Goal: Complete application form: Complete application form

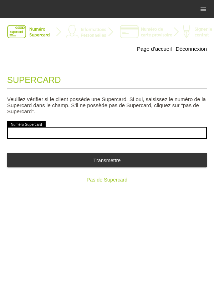
click at [118, 186] on button "Pas de Supercard" at bounding box center [107, 180] width 200 height 14
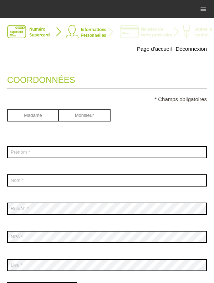
click at [30, 119] on input "radio" at bounding box center [33, 114] width 52 height 11
radio input "true"
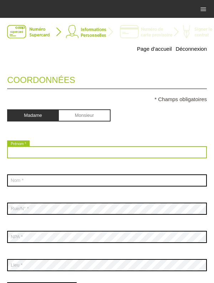
click at [25, 155] on input "text" at bounding box center [107, 152] width 200 height 12
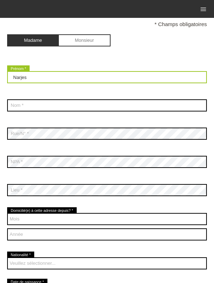
scroll to position [77, 0]
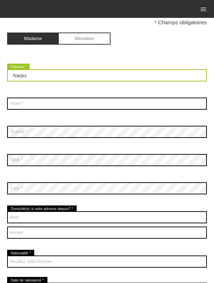
type input "Narjes"
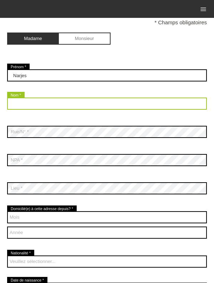
click at [162, 105] on input "text" at bounding box center [107, 104] width 200 height 12
type input "Mrabti"
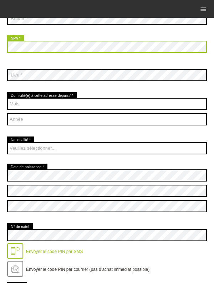
scroll to position [191, 0]
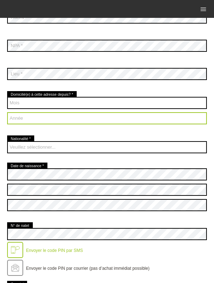
click at [30, 120] on select "Année 2025 2024 2023 2022 2021 2020 2019 2018 2017 2016" at bounding box center [107, 118] width 200 height 12
select select "2012"
click at [7, 113] on select "Année 2025 2024 2023 2022 2021 2020 2019 2018 2017 2016" at bounding box center [107, 118] width 200 height 12
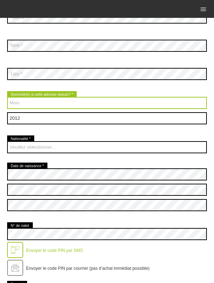
click at [32, 109] on select "Mois 01 02 03 04 05 06 07 08 09 10 11 12" at bounding box center [107, 103] width 200 height 12
select select "04"
click at [7, 97] on select "Mois 01 02 03 04 05 06 07 08 09 10 11 12" at bounding box center [107, 103] width 200 height 12
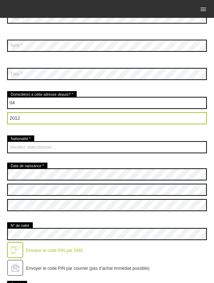
click at [31, 123] on select "Année 2025 2024 2023 2022 2021 2020 2019 2018 2017 2016" at bounding box center [107, 118] width 200 height 12
select select "2014"
click at [7, 113] on select "Année 2025 2024 2023 2022 2021 2020 2019 2018 2017 2016" at bounding box center [107, 118] width 200 height 12
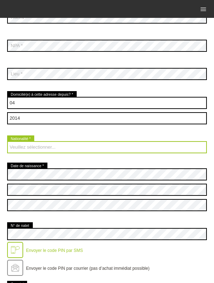
click at [32, 149] on select "Veuillez sélectionner... Suisse Allemagne Autriche Liechtenstein ------------ A…" at bounding box center [107, 147] width 200 height 12
select select "TN"
click at [7, 142] on select "Veuillez sélectionner... Suisse Allemagne Autriche Liechtenstein ------------ A…" at bounding box center [107, 147] width 200 height 12
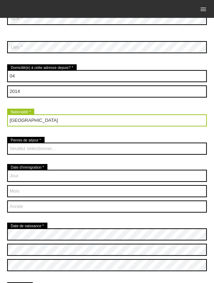
scroll to position [224, 0]
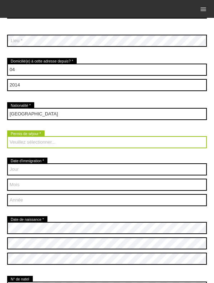
click at [25, 147] on select "Veuillez sélectionner... C B B - Statut de réfugié Autre" at bounding box center [107, 142] width 200 height 12
select select "C"
click at [7, 137] on select "Veuillez sélectionner... C B B - Statut de réfugié Autre" at bounding box center [107, 142] width 200 height 12
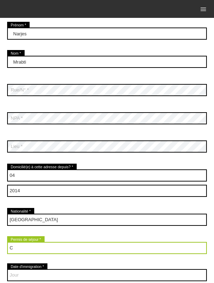
scroll to position [0, 0]
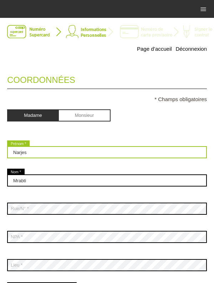
click at [84, 152] on input "Narjes" at bounding box center [107, 152] width 200 height 12
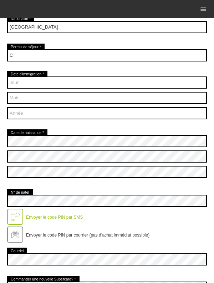
type input "[PERSON_NAME]"
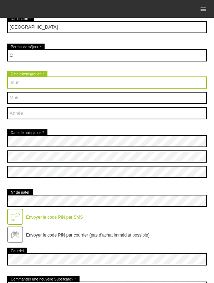
click at [165, 88] on fieldset "Coordonnées * Champs obligatoires Madame Monsieur Narjes Rolle error Prénom * 01" at bounding box center [107, 190] width 200 height 866
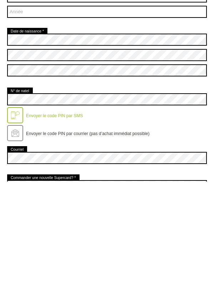
scroll to position [132, 0]
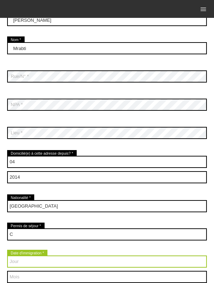
select select "05"
click at [7, 256] on select "Jour 01 02 03 04 05 06 07 08 09 10 11 12 13 14 15 16 17" at bounding box center [107, 262] width 200 height 12
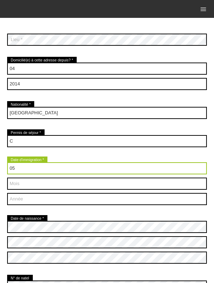
scroll to position [230, 0]
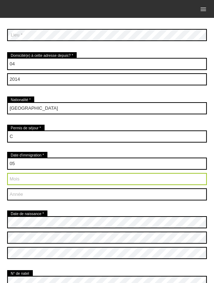
click at [108, 182] on select "Mois 01 02 03 04 05 06 07 08 09 10 11 12" at bounding box center [107, 179] width 200 height 12
select select "02"
click at [7, 173] on select "Mois 01 02 03 04 05 06 07 08 09 10 11 12" at bounding box center [107, 179] width 200 height 12
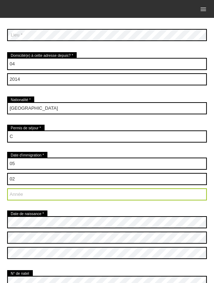
click at [123, 194] on select "Année 2025 2024 2023 2022 2021 2020 2019 2018 2017 2016" at bounding box center [107, 194] width 200 height 12
select select "2010"
click at [7, 189] on select "Année 2025 2024 2023 2022 2021 2020 2019 2018 2017 2016" at bounding box center [107, 194] width 200 height 12
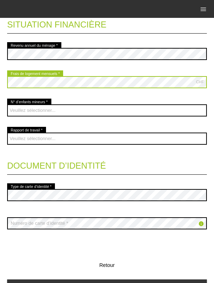
scroll to position [638, 0]
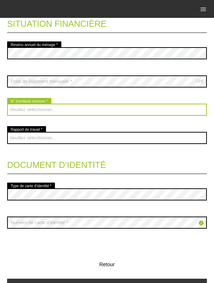
click at [27, 115] on select "Veuillez sélectionner... 0 1 2 3 4 5 6 7 8 9" at bounding box center [107, 110] width 200 height 12
select select "0"
click at [7, 104] on select "Veuillez sélectionner... 0 1 2 3 4 5 6 7 8 9" at bounding box center [107, 110] width 200 height 12
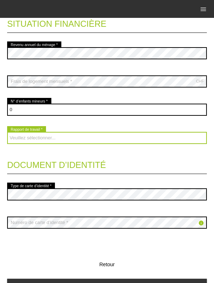
click at [122, 142] on select "Veuillez sélectionner... A durée indéterminée A durée déterminée Apprenti/étudi…" at bounding box center [107, 138] width 200 height 12
select select "UNLIMITED"
click at [7, 133] on select "Veuillez sélectionner... A durée indéterminée A durée déterminée Apprenti/étudi…" at bounding box center [107, 138] width 200 height 12
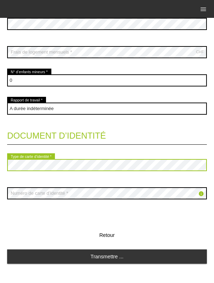
scroll to position [677, 0]
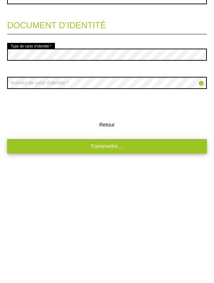
click at [143, 246] on link "Transmettre ..." at bounding box center [107, 248] width 200 height 14
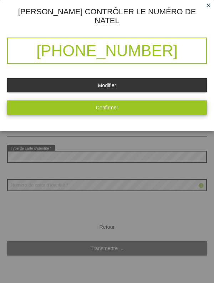
click at [147, 102] on button "Confirmer" at bounding box center [107, 107] width 200 height 14
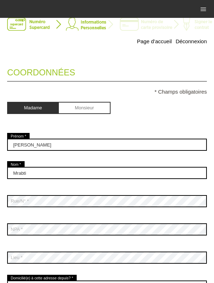
scroll to position [0, 0]
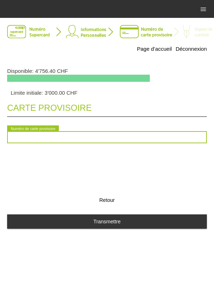
click at [31, 142] on input "text" at bounding box center [107, 137] width 200 height 12
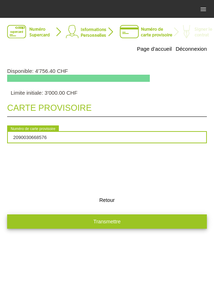
type input "2090030668576"
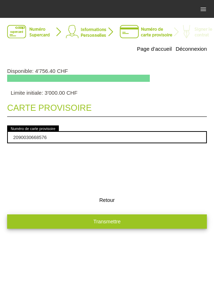
click at [139, 220] on button "Transmettre" at bounding box center [107, 221] width 200 height 14
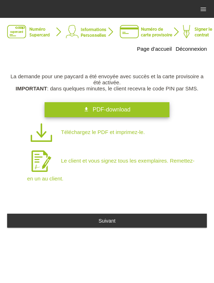
click at [130, 110] on link "get_app PDF-download" at bounding box center [107, 109] width 125 height 15
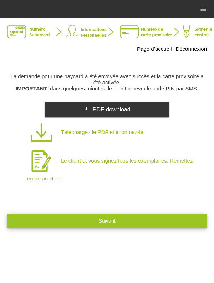
click at [124, 222] on button "Suivant" at bounding box center [107, 221] width 200 height 14
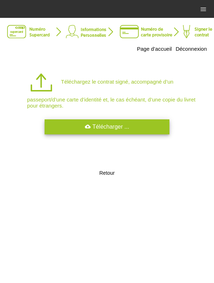
click at [142, 126] on link "cloud_upload Télécharger ..." at bounding box center [107, 126] width 125 height 15
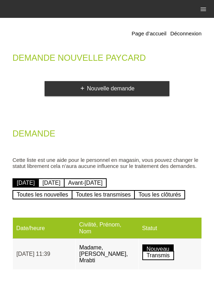
scroll to position [2, 0]
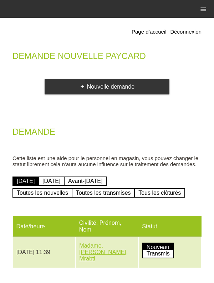
click at [119, 247] on link "Madame, [PERSON_NAME], Mrabti" at bounding box center [103, 252] width 49 height 19
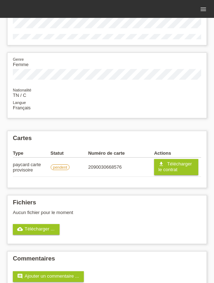
scroll to position [32, 0]
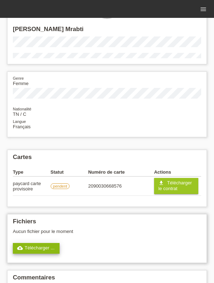
click at [34, 248] on link "cloud_upload Télécharger ..." at bounding box center [36, 248] width 47 height 11
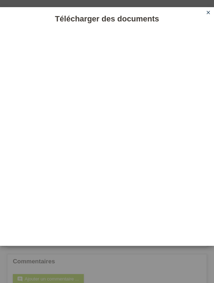
scroll to position [63, 0]
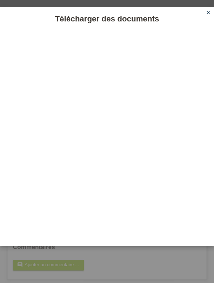
click at [208, 14] on icon "close" at bounding box center [209, 13] width 6 height 6
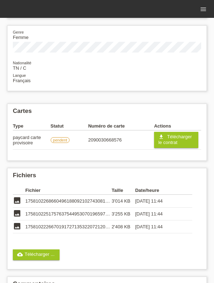
scroll to position [87, 0]
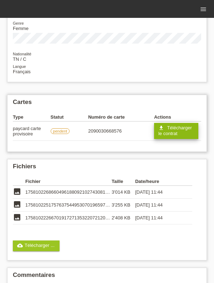
click at [186, 133] on link "get_app Télécharger le contrat" at bounding box center [176, 131] width 44 height 16
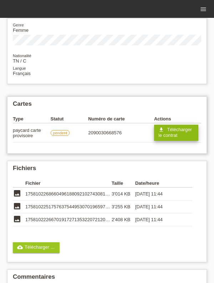
scroll to position [87, 0]
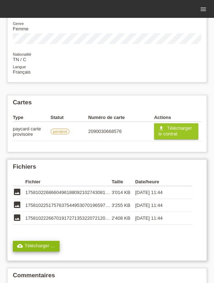
click at [44, 249] on link "cloud_upload Télécharger ..." at bounding box center [36, 246] width 47 height 11
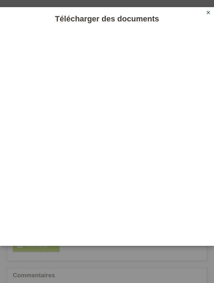
click at [205, 15] on link "close" at bounding box center [208, 13] width 9 height 8
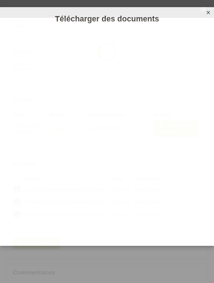
scroll to position [118, 0]
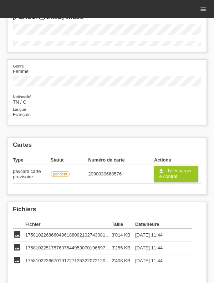
scroll to position [122, 0]
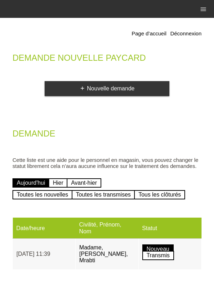
scroll to position [2, 0]
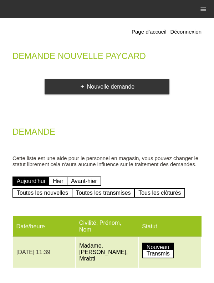
click at [162, 249] on link "Transmis" at bounding box center [159, 253] width 32 height 9
click at [166, 243] on link "Nouveau" at bounding box center [158, 247] width 31 height 9
click at [110, 248] on link "Madame, [PERSON_NAME], Mrabti" at bounding box center [103, 252] width 49 height 19
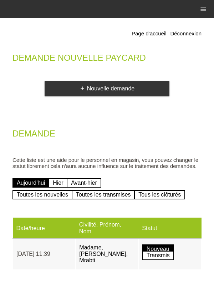
scroll to position [2, 0]
